Goal: Check status: Check status

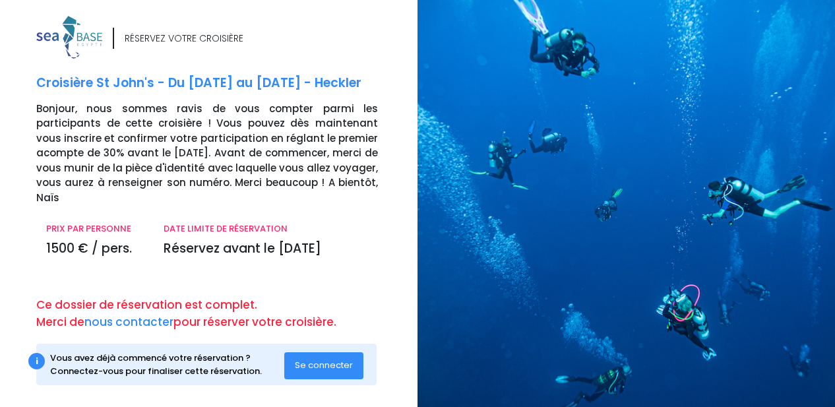
click at [322, 352] on button "Se connecter" at bounding box center [323, 365] width 79 height 26
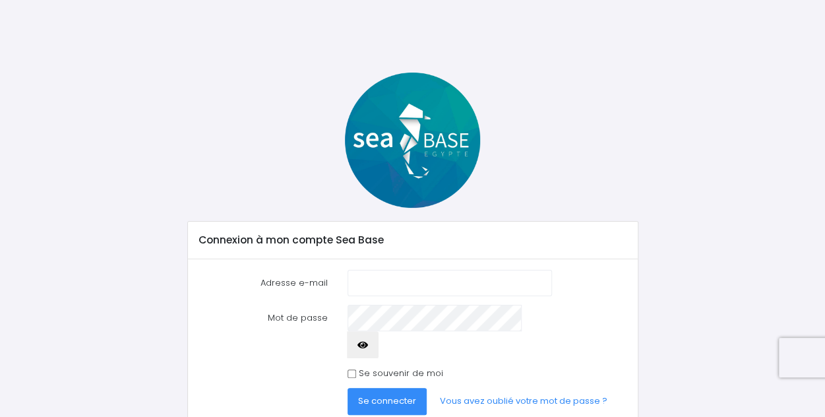
click at [372, 283] on input "Adresse e-mail" at bounding box center [449, 283] width 204 height 26
type input "[EMAIL_ADDRESS][DOMAIN_NAME]"
click at [347, 388] on button "Se connecter" at bounding box center [386, 401] width 79 height 26
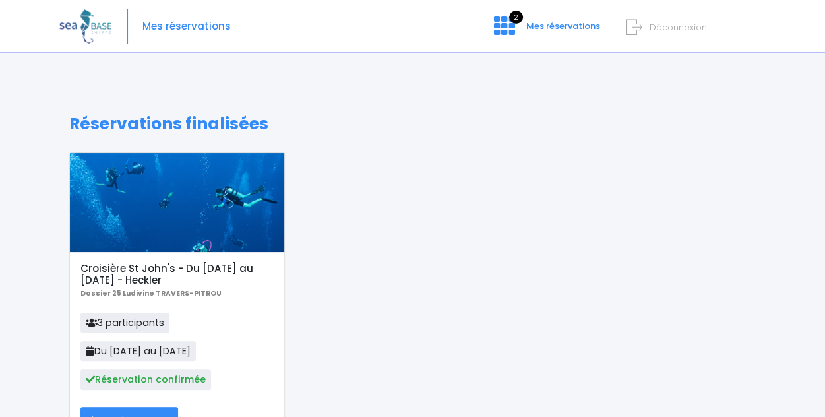
scroll to position [175, 0]
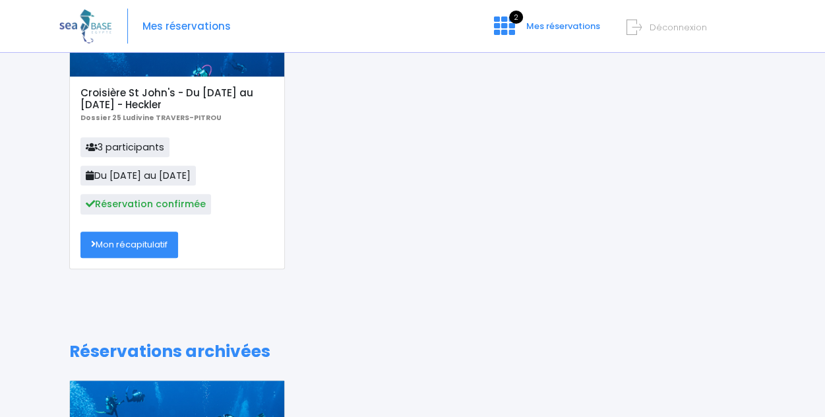
click at [109, 237] on link "Mon récapitulatif" at bounding box center [129, 244] width 98 height 26
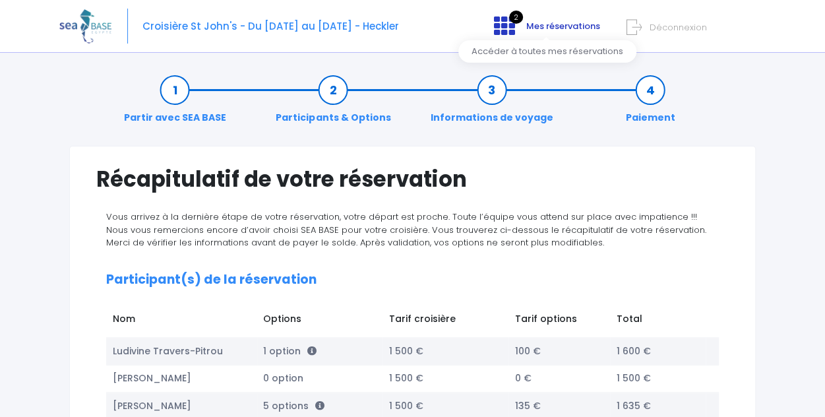
click at [556, 30] on span "Mes réservations" at bounding box center [563, 26] width 74 height 13
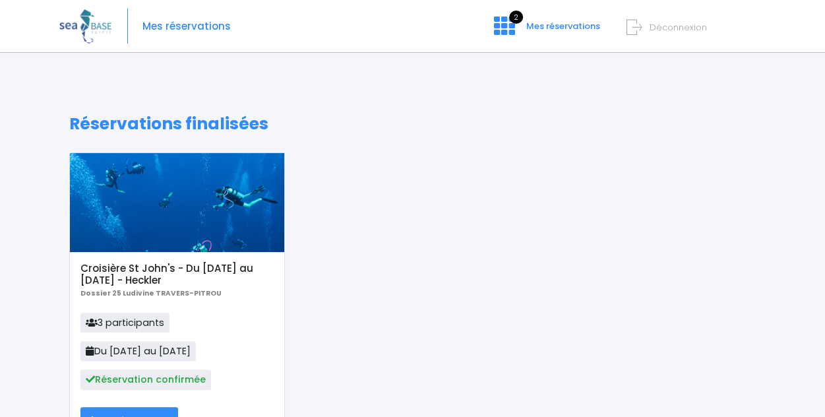
click at [189, 220] on div at bounding box center [177, 202] width 214 height 99
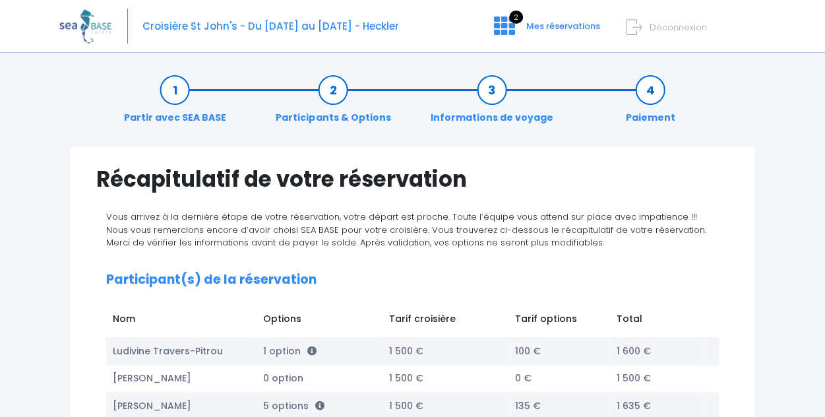
click at [342, 115] on link "Participants & Options" at bounding box center [333, 104] width 128 height 42
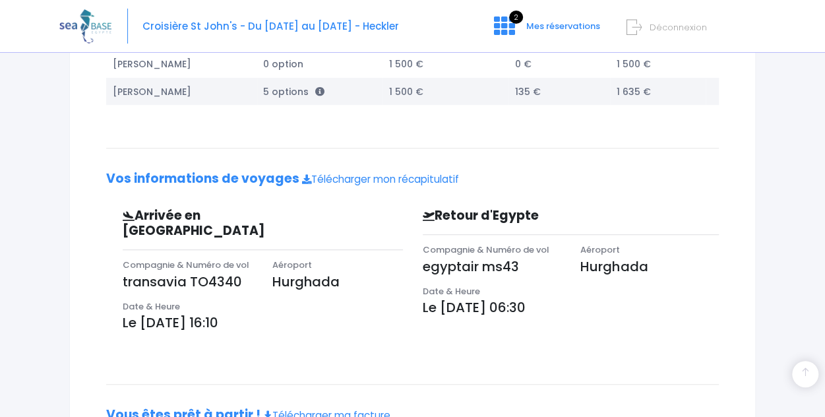
scroll to position [433, 0]
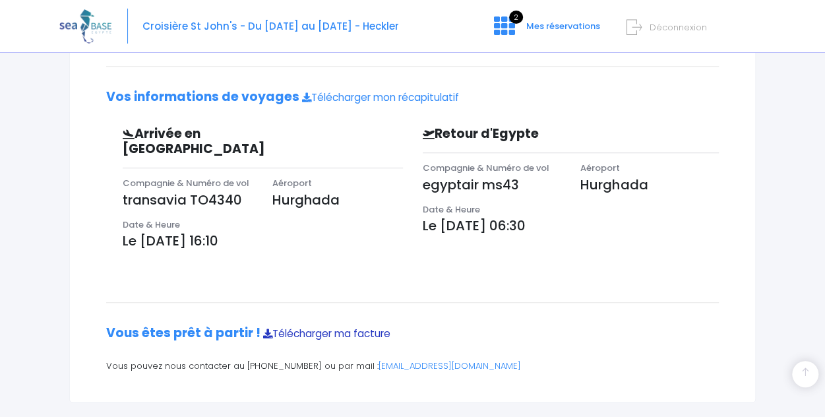
click at [311, 326] on link "Télécharger ma facture" at bounding box center [326, 333] width 127 height 14
